Goal: Task Accomplishment & Management: Use online tool/utility

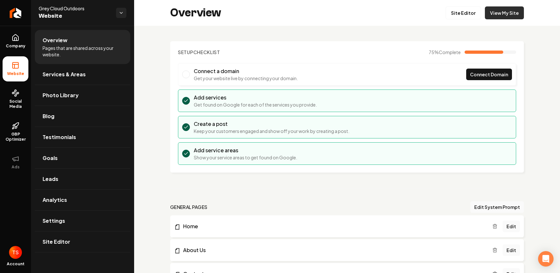
click at [493, 11] on link "View My Site" at bounding box center [504, 12] width 39 height 13
click at [465, 14] on link "Site Editor" at bounding box center [463, 12] width 35 height 13
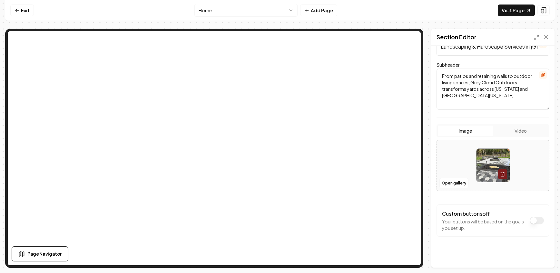
scroll to position [60, 0]
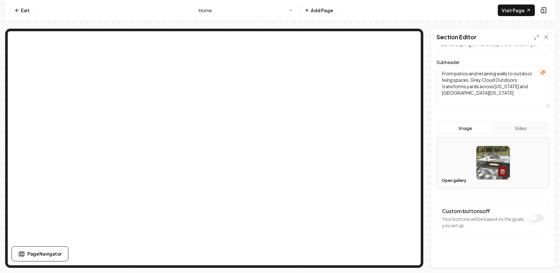
click at [531, 220] on button "Dark mode off" at bounding box center [537, 218] width 14 height 8
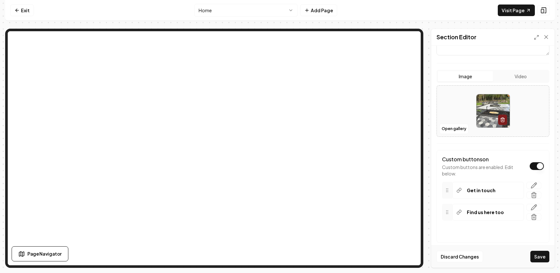
scroll to position [120, 0]
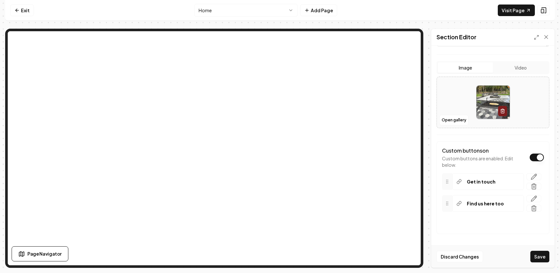
click at [533, 155] on button "Dark mode off" at bounding box center [537, 158] width 14 height 8
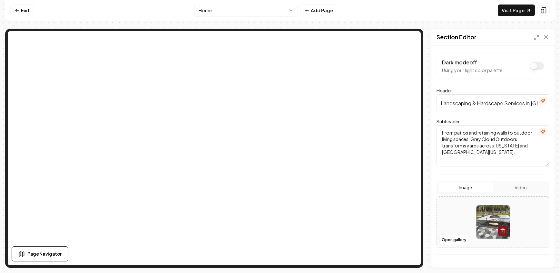
scroll to position [0, 0]
click at [544, 35] on icon at bounding box center [546, 37] width 6 height 6
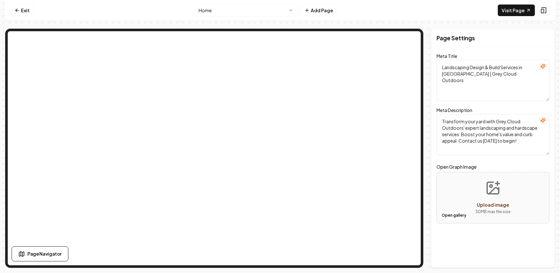
click at [132, 14] on nav "Exit Home Add Page Visit Page" at bounding box center [280, 10] width 550 height 21
click at [368, 3] on nav "Exit Home Add Page Visit Page" at bounding box center [280, 10] width 550 height 21
